Goal: Transaction & Acquisition: Purchase product/service

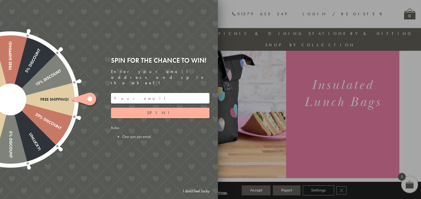
scroll to position [50, 0]
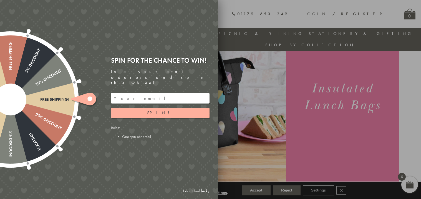
click at [133, 93] on input "email" at bounding box center [160, 98] width 99 height 11
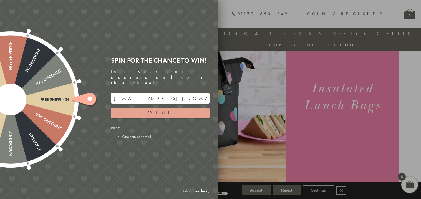
type input "nurseyjojo@gmail.com"
click at [149, 108] on button "Spin!" at bounding box center [160, 113] width 99 height 11
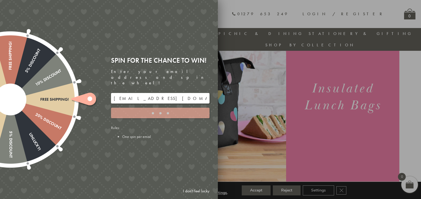
click at [267, 99] on div at bounding box center [210, 99] width 421 height 199
click at [178, 160] on div "Free shipping! 20% Discount Unlucky! 5% Discount 10% Discount Unlucky! 15% Disc…" at bounding box center [78, 99] width 280 height 199
click at [157, 93] on input "nurseyjojo@gmail.com" at bounding box center [160, 98] width 99 height 11
click at [122, 134] on li "One spin per email" at bounding box center [165, 136] width 87 height 5
click at [64, 106] on div at bounding box center [10, 99] width 179 height 179
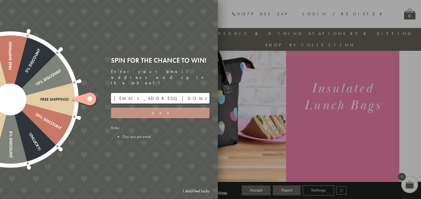
click at [35, 97] on div at bounding box center [10, 99] width 179 height 179
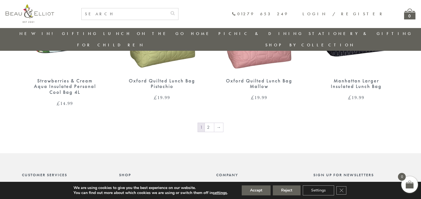
scroll to position [949, 0]
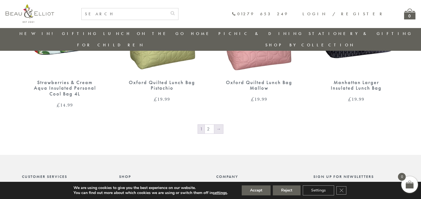
click at [218, 125] on link "→" at bounding box center [218, 129] width 9 height 9
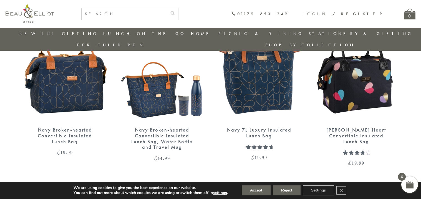
scroll to position [245, 0]
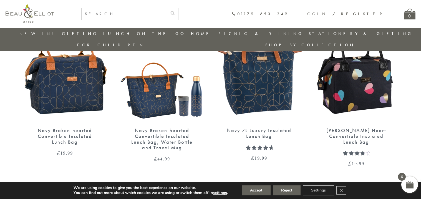
click at [161, 92] on img at bounding box center [162, 66] width 86 height 111
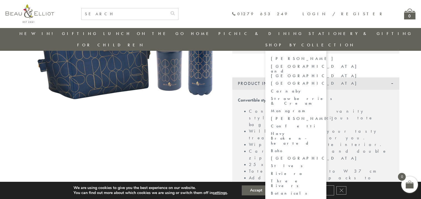
scroll to position [100, 0]
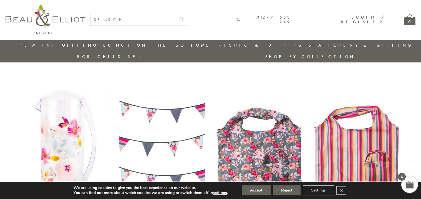
click at [38, 46] on link "New in!" at bounding box center [37, 45] width 37 height 6
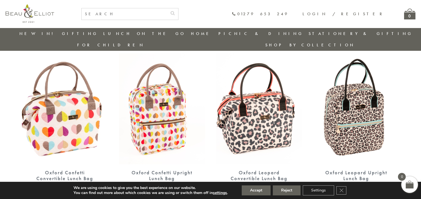
scroll to position [206, 0]
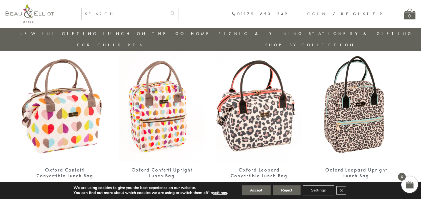
click at [156, 107] on img at bounding box center [162, 106] width 86 height 111
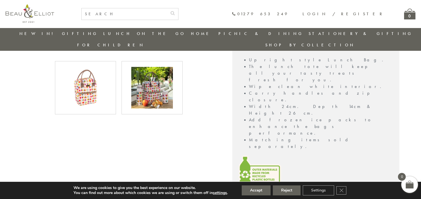
scroll to position [274, 0]
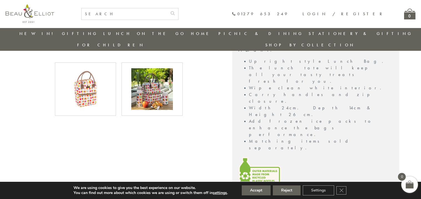
click at [164, 91] on img at bounding box center [152, 89] width 42 height 42
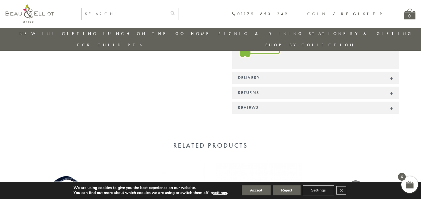
scroll to position [405, 0]
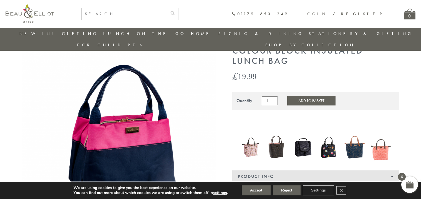
scroll to position [23, 0]
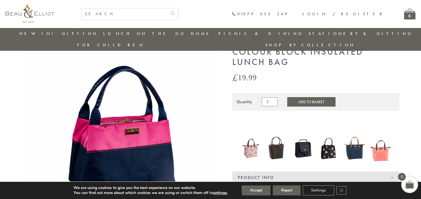
click at [351, 139] on img at bounding box center [355, 148] width 21 height 27
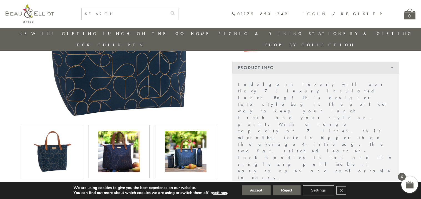
scroll to position [148, 0]
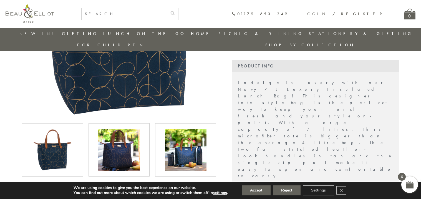
click at [195, 144] on img at bounding box center [186, 150] width 42 height 42
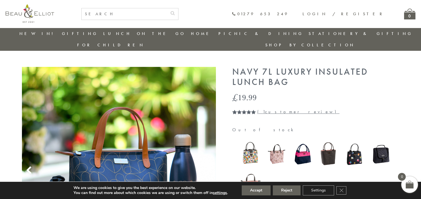
scroll to position [2, 0]
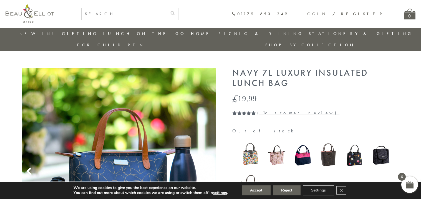
click at [354, 151] on img at bounding box center [355, 155] width 21 height 24
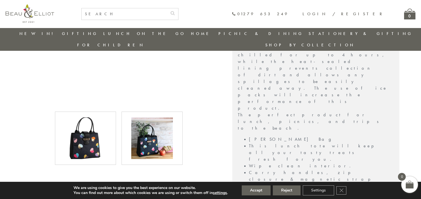
scroll to position [254, 0]
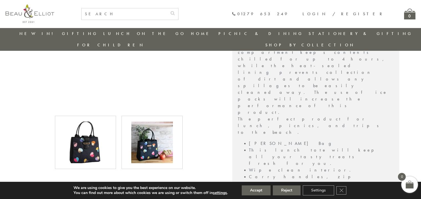
click at [151, 132] on img at bounding box center [152, 143] width 42 height 42
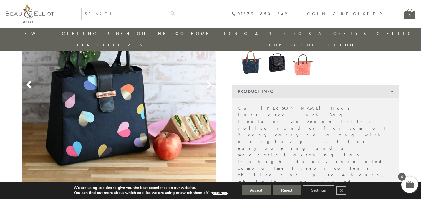
scroll to position [137, 0]
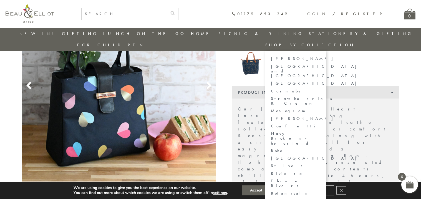
click at [321, 116] on link "[PERSON_NAME]" at bounding box center [296, 118] width 50 height 5
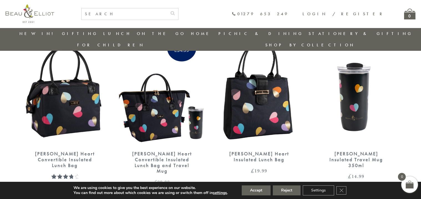
scroll to position [43, 0]
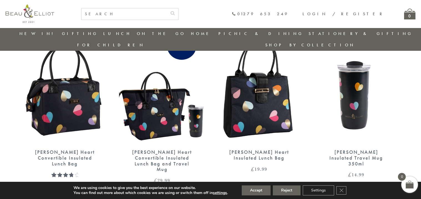
click at [64, 104] on img at bounding box center [65, 88] width 86 height 111
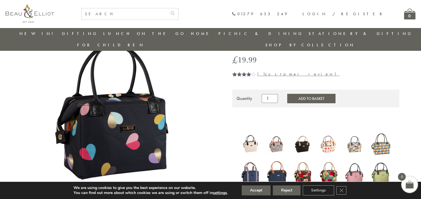
scroll to position [55, 0]
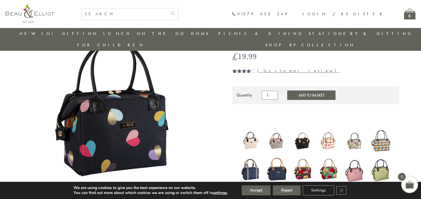
click at [252, 157] on img at bounding box center [251, 169] width 21 height 25
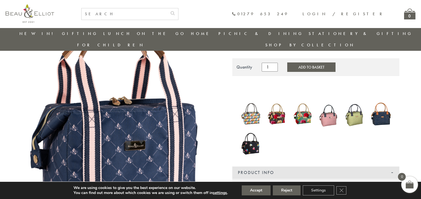
scroll to position [69, 0]
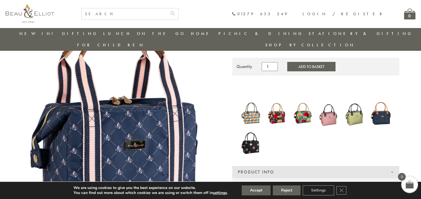
click at [258, 109] on img at bounding box center [251, 114] width 21 height 26
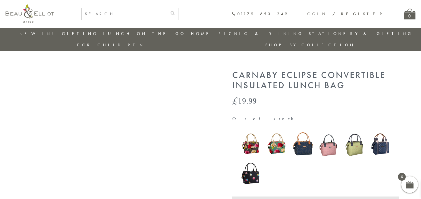
scroll to position [48, 0]
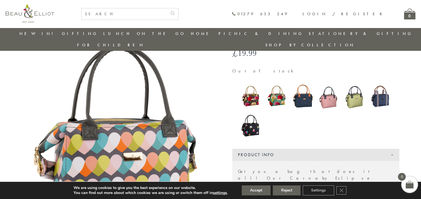
click at [252, 121] on img at bounding box center [251, 126] width 21 height 28
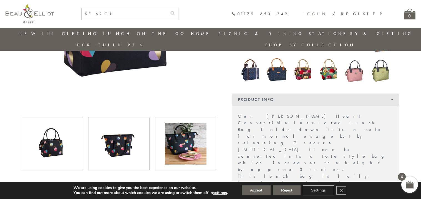
scroll to position [153, 0]
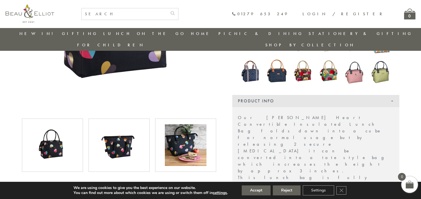
click at [119, 143] on img at bounding box center [119, 145] width 42 height 42
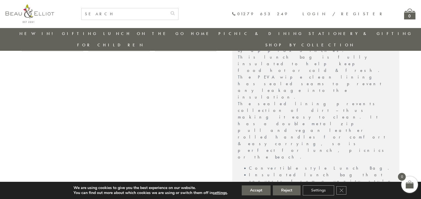
scroll to position [273, 0]
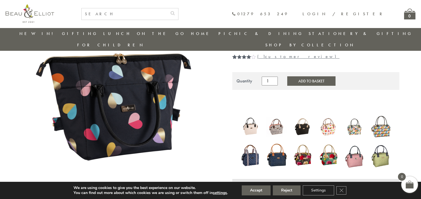
scroll to position [0, 0]
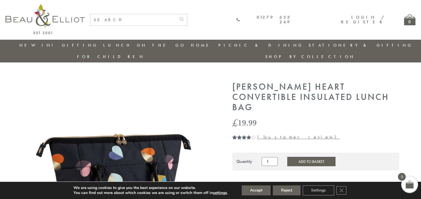
click at [307, 157] on button "Add to Basket" at bounding box center [311, 161] width 48 height 9
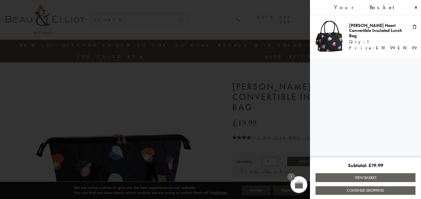
click at [327, 190] on link "Continue Shopping" at bounding box center [366, 190] width 100 height 9
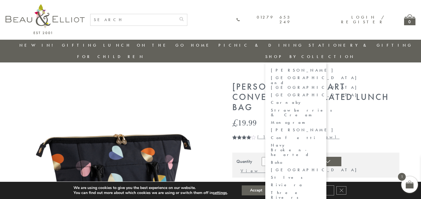
click at [355, 54] on link "Shop by collection" at bounding box center [310, 57] width 90 height 6
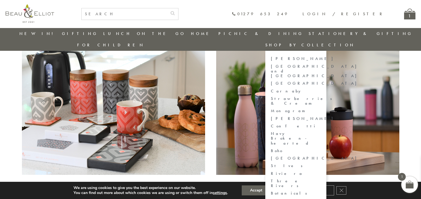
scroll to position [1831, 0]
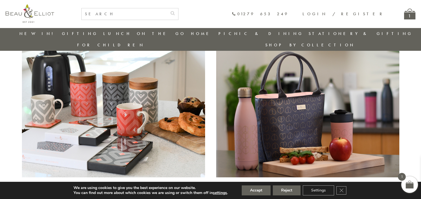
click at [290, 104] on img at bounding box center [307, 110] width 183 height 133
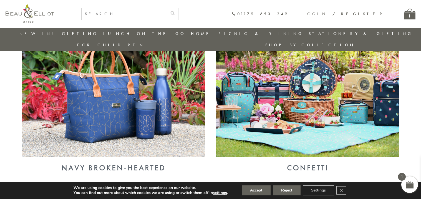
scroll to position [715, 0]
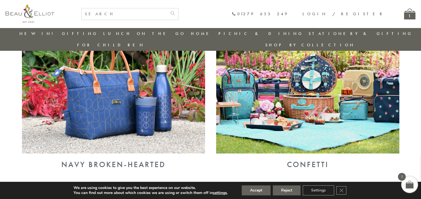
click at [319, 96] on img at bounding box center [307, 86] width 183 height 133
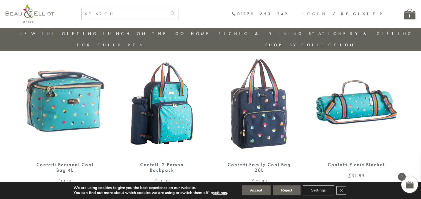
scroll to position [196, 0]
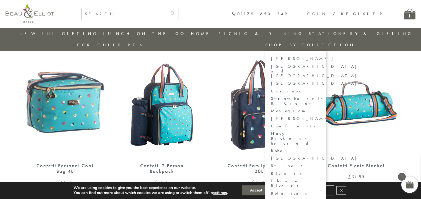
click at [321, 116] on link "[PERSON_NAME]" at bounding box center [296, 118] width 50 height 5
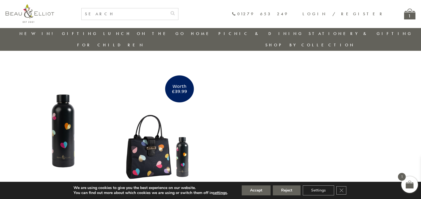
scroll to position [174, 0]
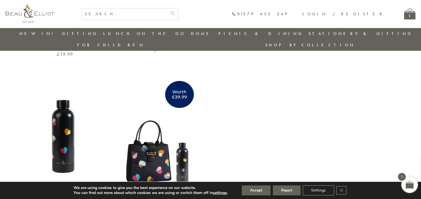
click at [59, 121] on img at bounding box center [65, 134] width 86 height 111
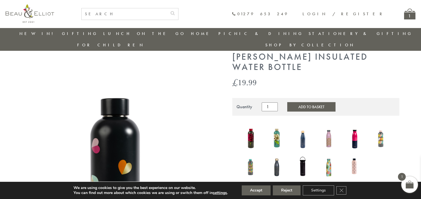
scroll to position [18, 0]
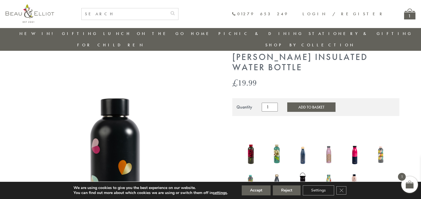
click at [309, 102] on button "Add to Basket" at bounding box center [311, 106] width 48 height 9
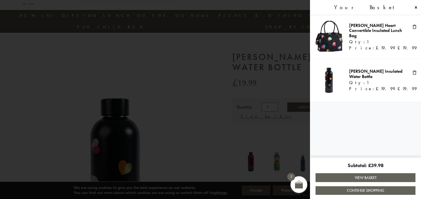
click at [159, 116] on span at bounding box center [210, 99] width 421 height 199
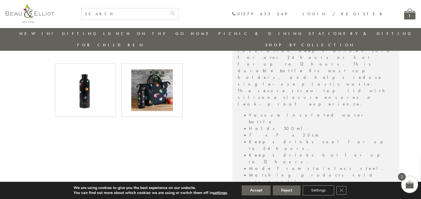
scroll to position [259, 0]
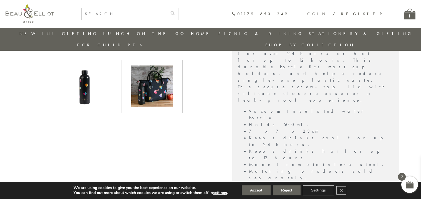
click at [156, 82] on img at bounding box center [152, 87] width 42 height 42
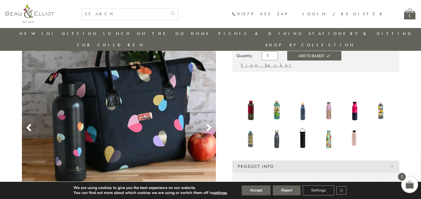
scroll to position [72, 0]
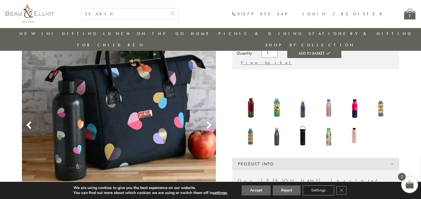
click at [254, 122] on img at bounding box center [251, 135] width 21 height 27
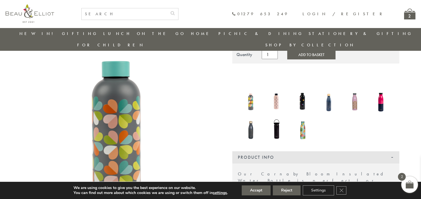
scroll to position [72, 0]
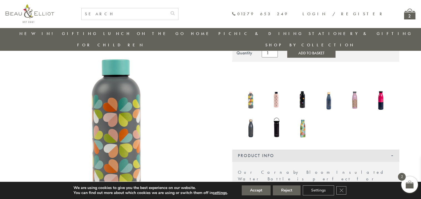
click at [274, 90] on img at bounding box center [277, 99] width 21 height 24
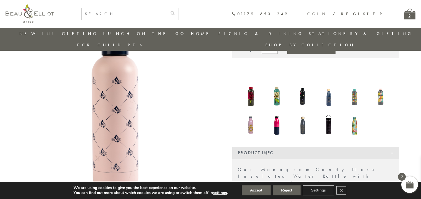
scroll to position [78, 0]
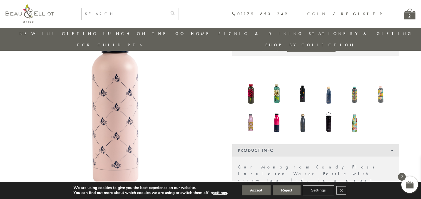
click at [328, 87] on img at bounding box center [329, 93] width 21 height 27
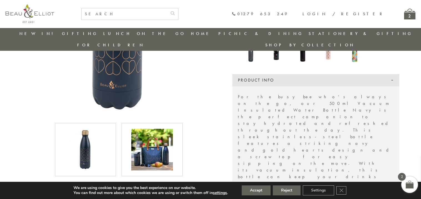
scroll to position [149, 0]
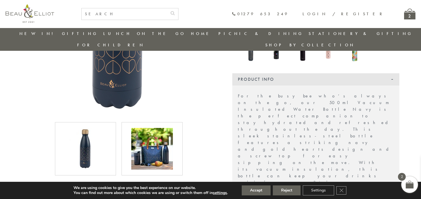
click at [155, 136] on img at bounding box center [152, 149] width 42 height 42
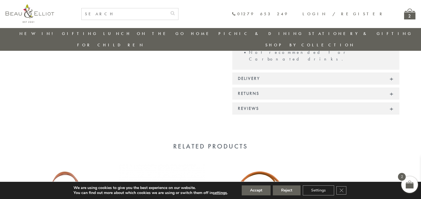
scroll to position [438, 0]
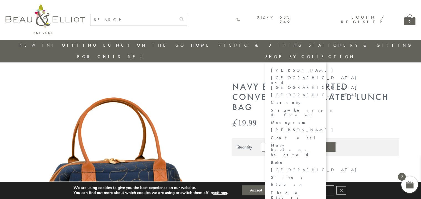
click at [355, 51] on li "Shop by collection Sarah Kelleher Oxford and Lexington Coconut Grove Carnaby St…" at bounding box center [310, 56] width 90 height 11
click at [321, 143] on link "Navy Broken-hearted" at bounding box center [296, 150] width 50 height 14
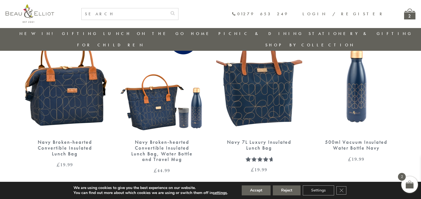
scroll to position [52, 0]
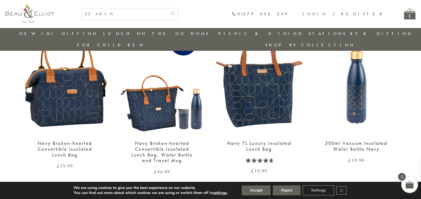
click at [159, 106] on img at bounding box center [162, 79] width 86 height 111
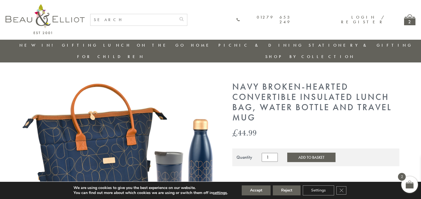
click at [309, 153] on button "Add to Basket" at bounding box center [311, 157] width 48 height 9
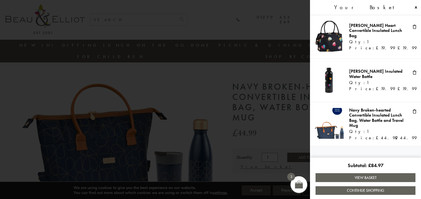
click at [415, 75] on span at bounding box center [415, 72] width 4 height 4
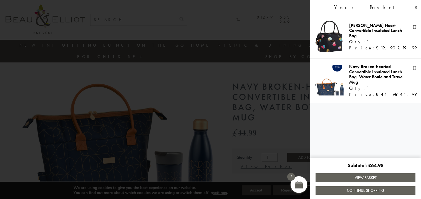
click at [415, 28] on span at bounding box center [415, 26] width 4 height 4
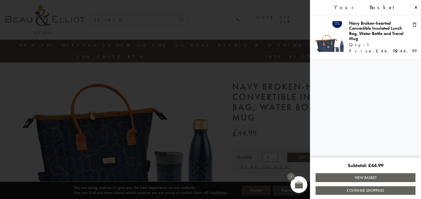
click at [369, 180] on link "View Basket" at bounding box center [366, 177] width 100 height 9
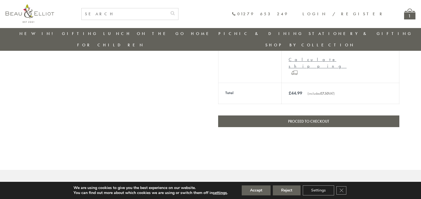
scroll to position [215, 0]
